Goal: Task Accomplishment & Management: Complete application form

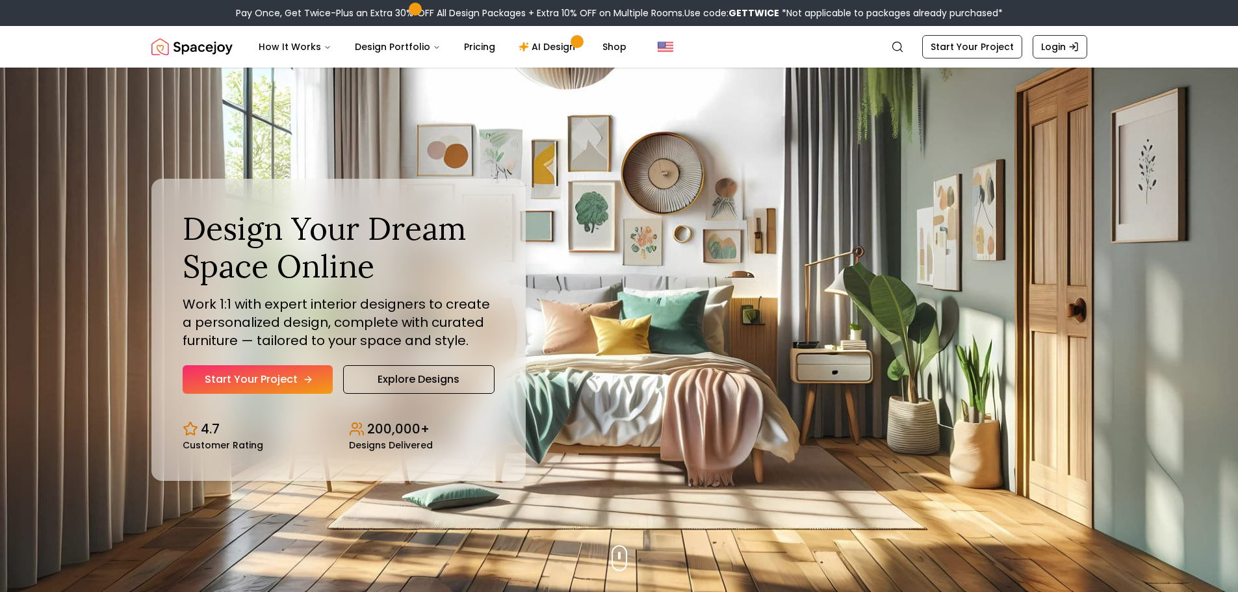
click at [274, 376] on link "Start Your Project" at bounding box center [258, 379] width 150 height 29
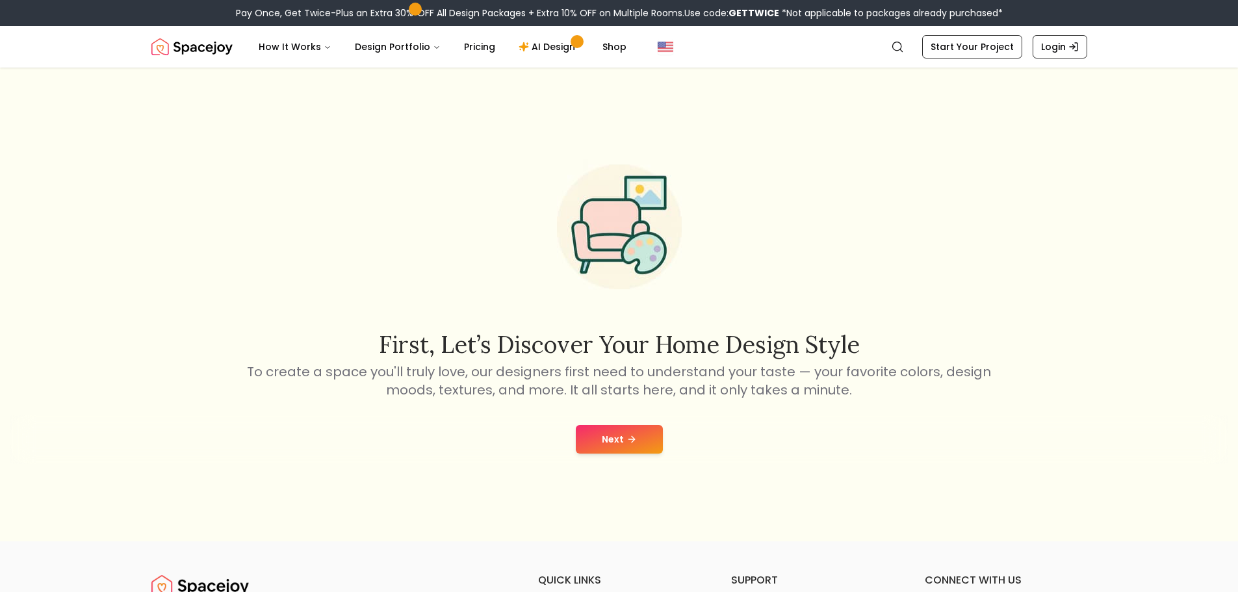
click at [634, 439] on icon at bounding box center [632, 439] width 10 height 10
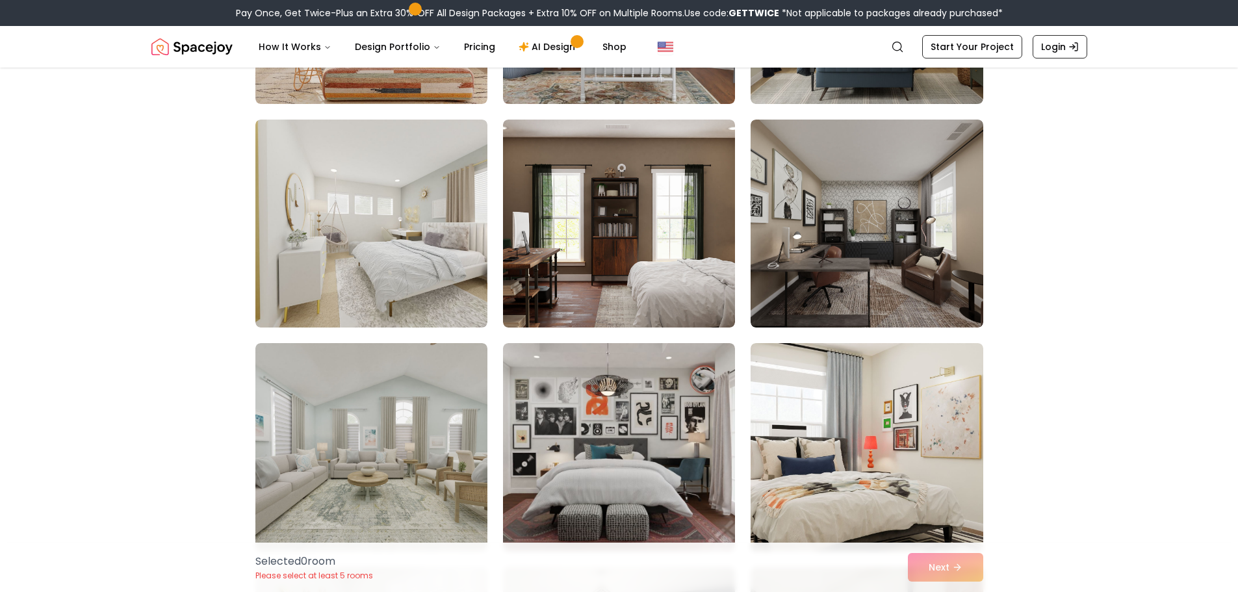
scroll to position [1235, 0]
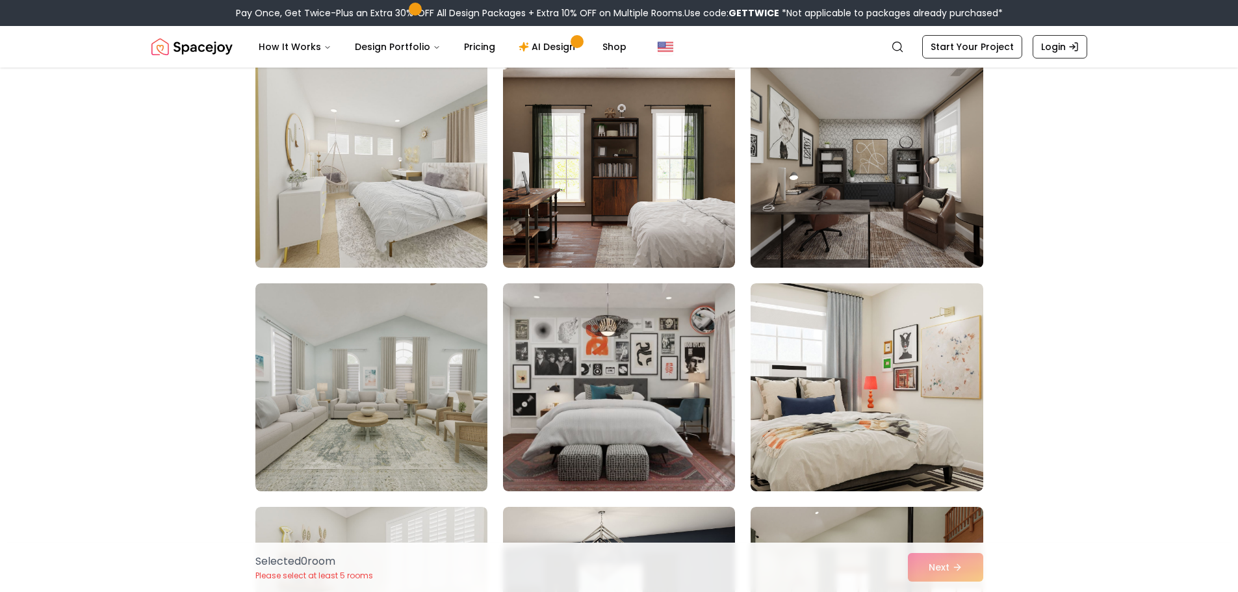
click at [914, 201] on img at bounding box center [867, 164] width 244 height 218
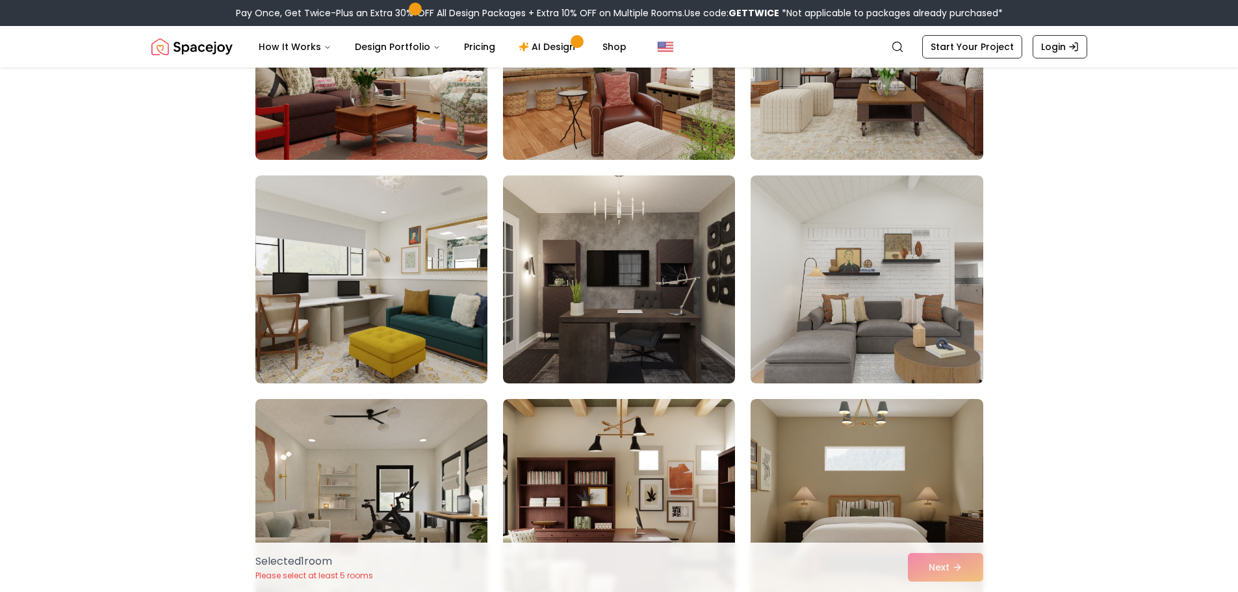
scroll to position [5589, 0]
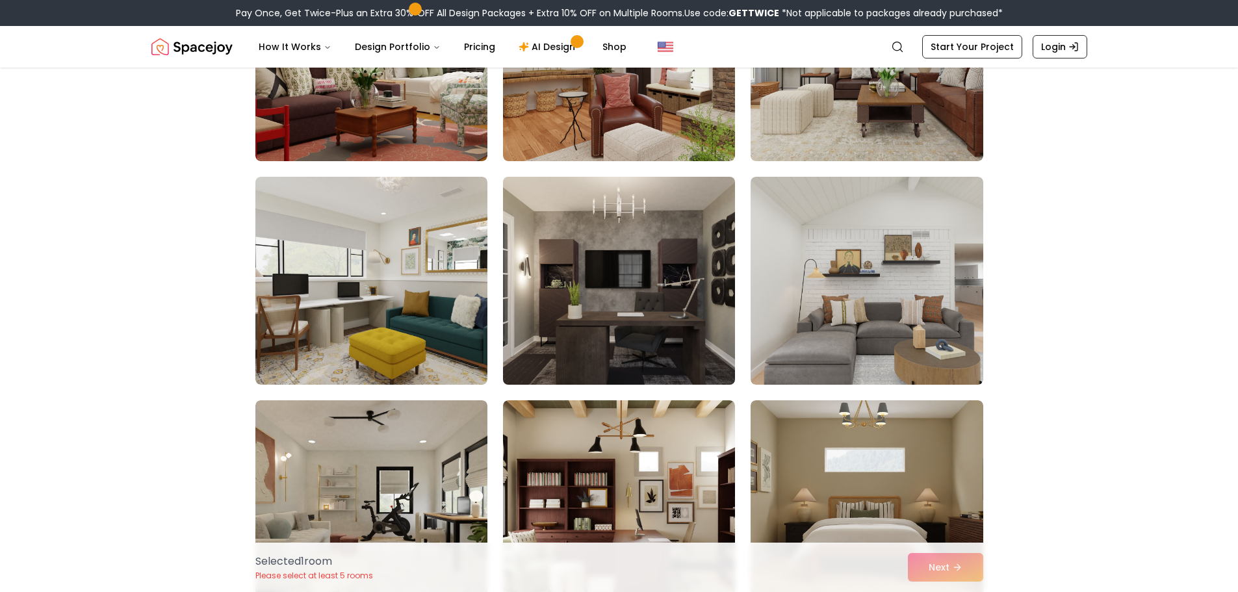
click at [591, 318] on img at bounding box center [619, 281] width 244 height 218
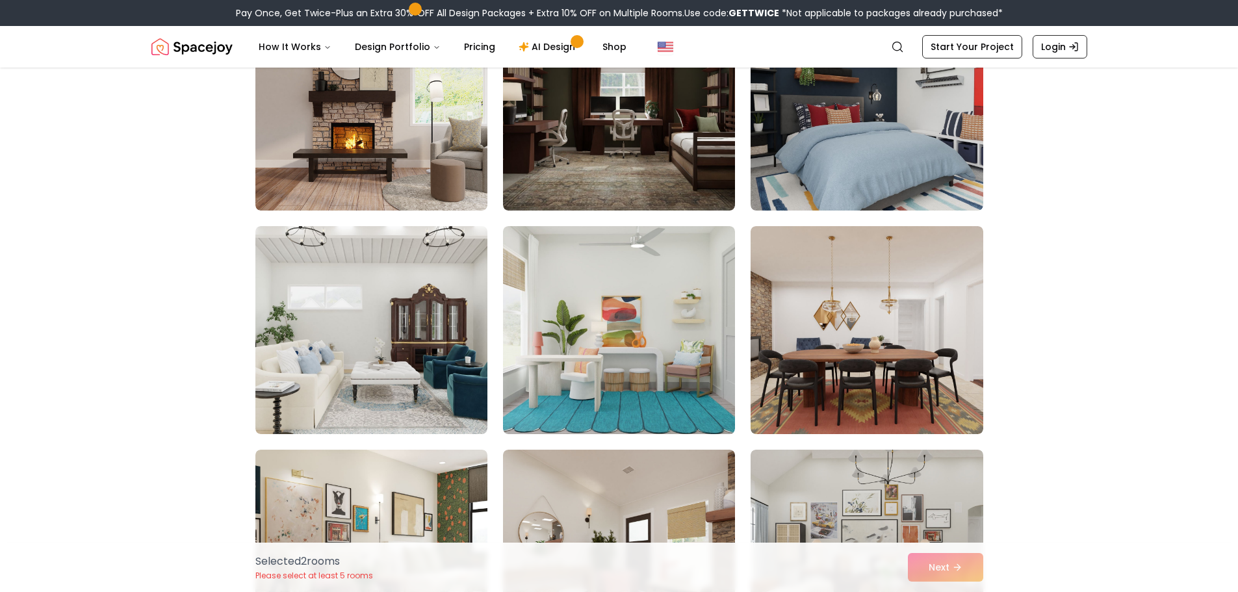
scroll to position [5004, 0]
